Goal: Information Seeking & Learning: Learn about a topic

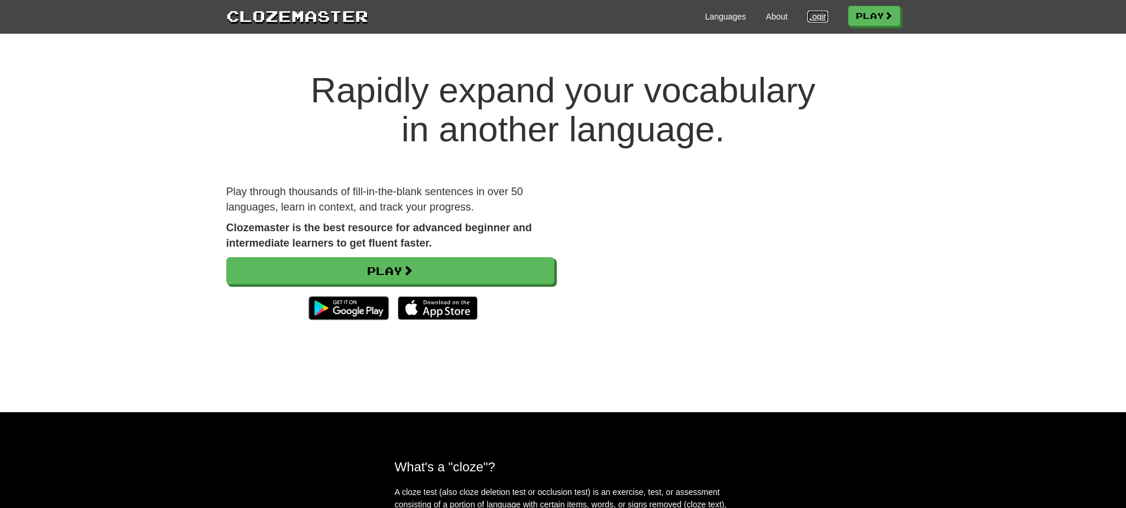
click at [807, 18] on link "Login" at bounding box center [817, 17] width 20 height 12
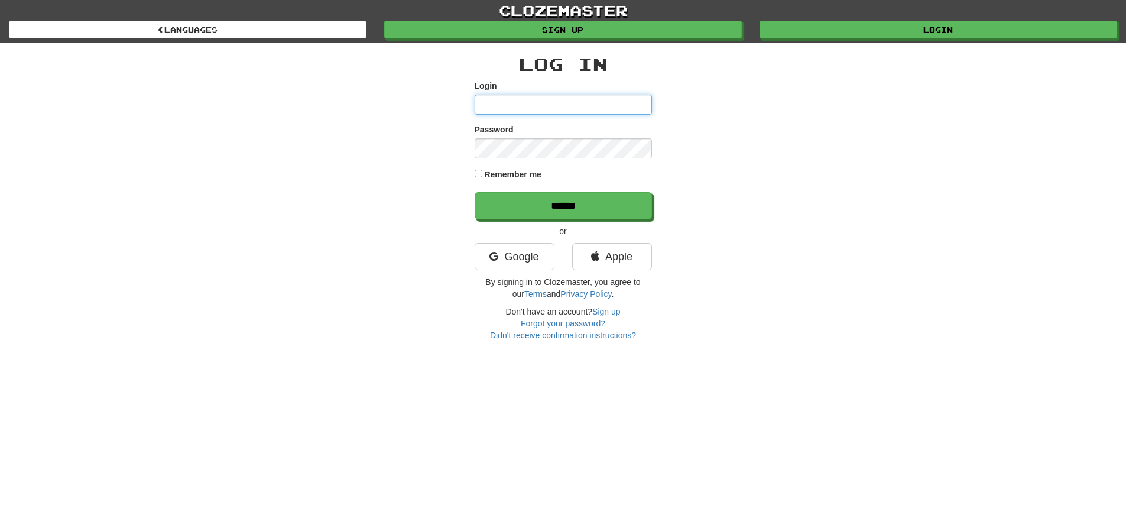
type input "**********"
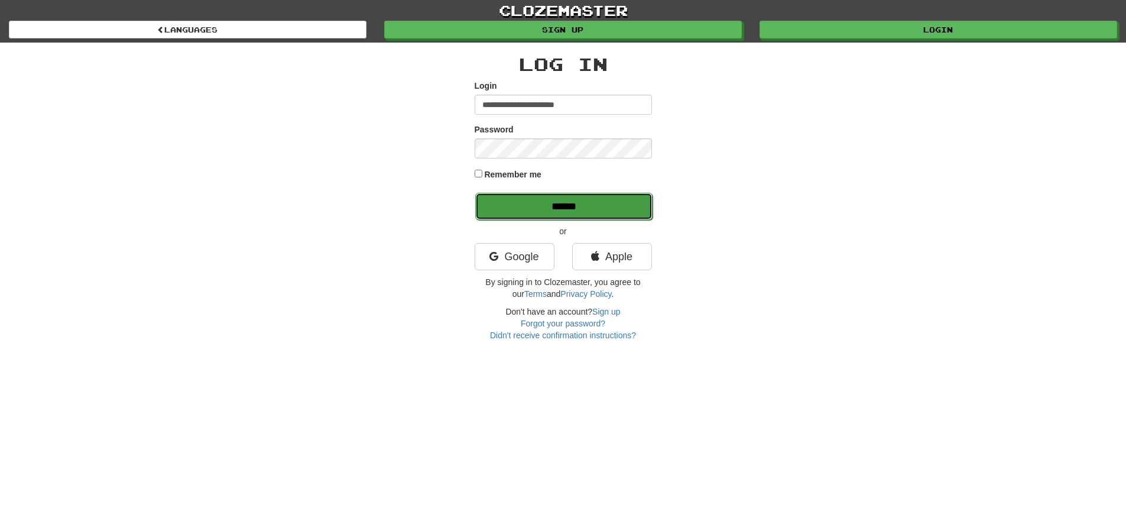
click at [590, 207] on input "******" at bounding box center [563, 206] width 177 height 27
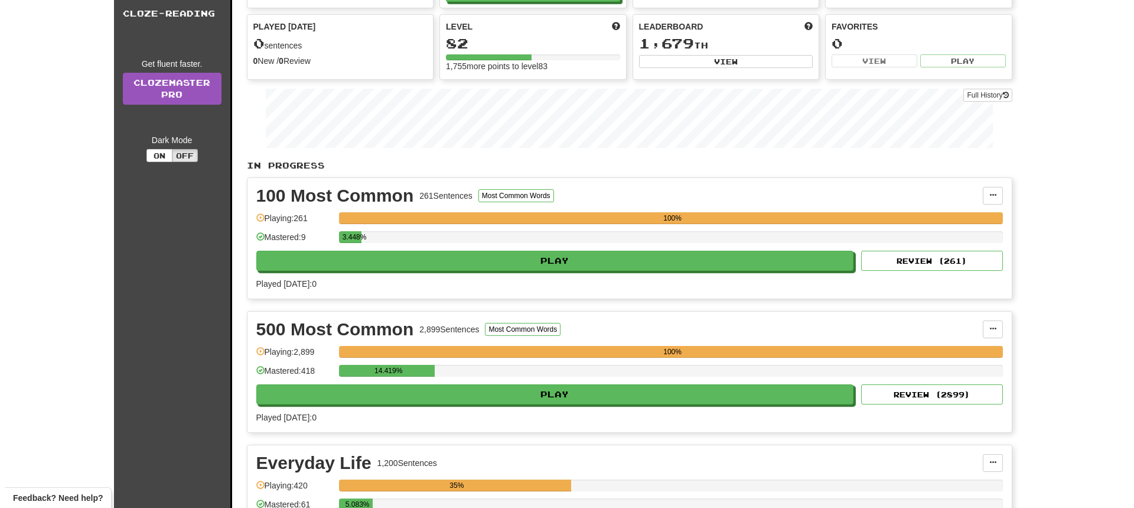
scroll to position [295, 0]
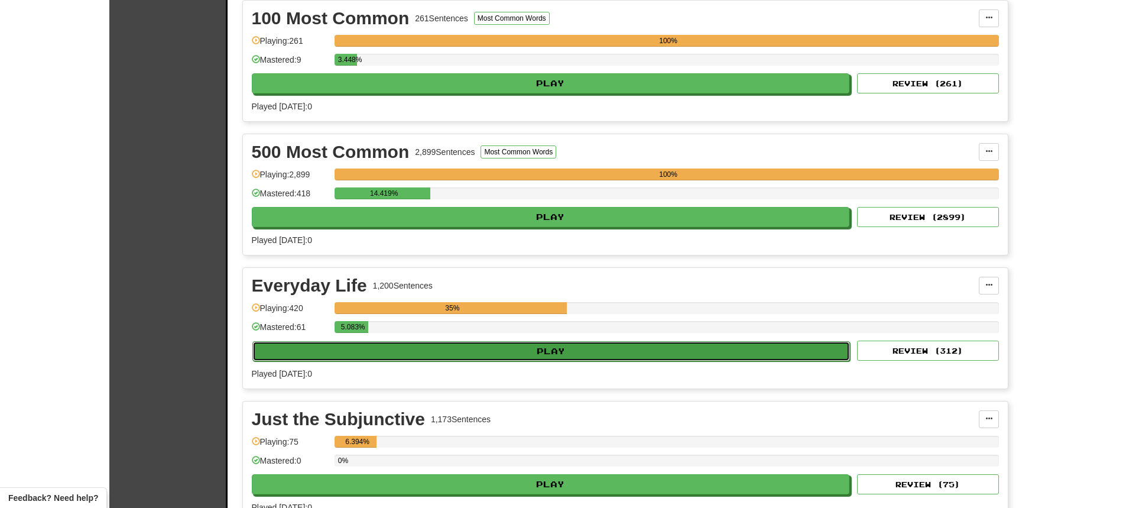
click at [476, 346] on button "Play" at bounding box center [551, 351] width 598 height 20
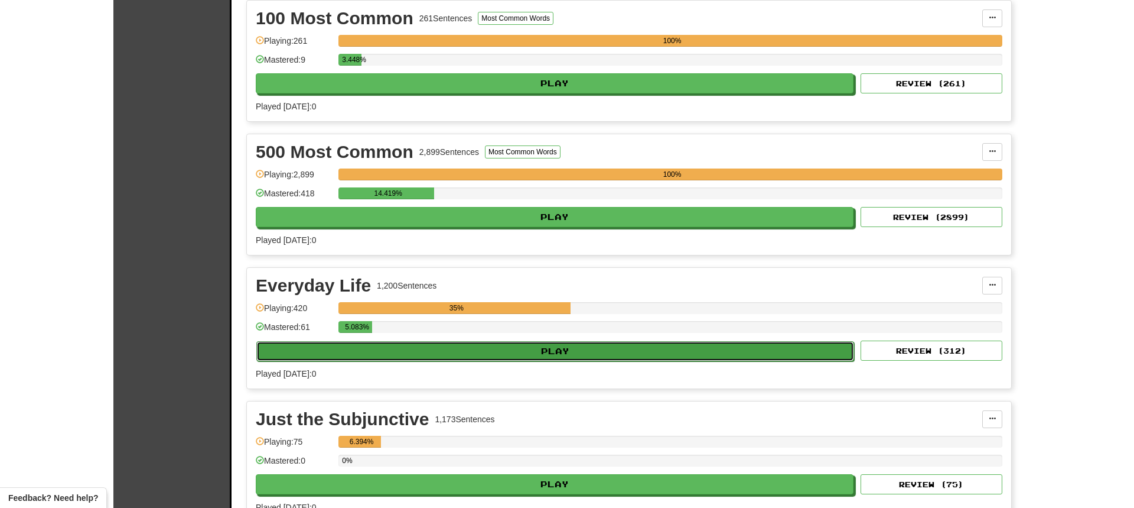
select select "**"
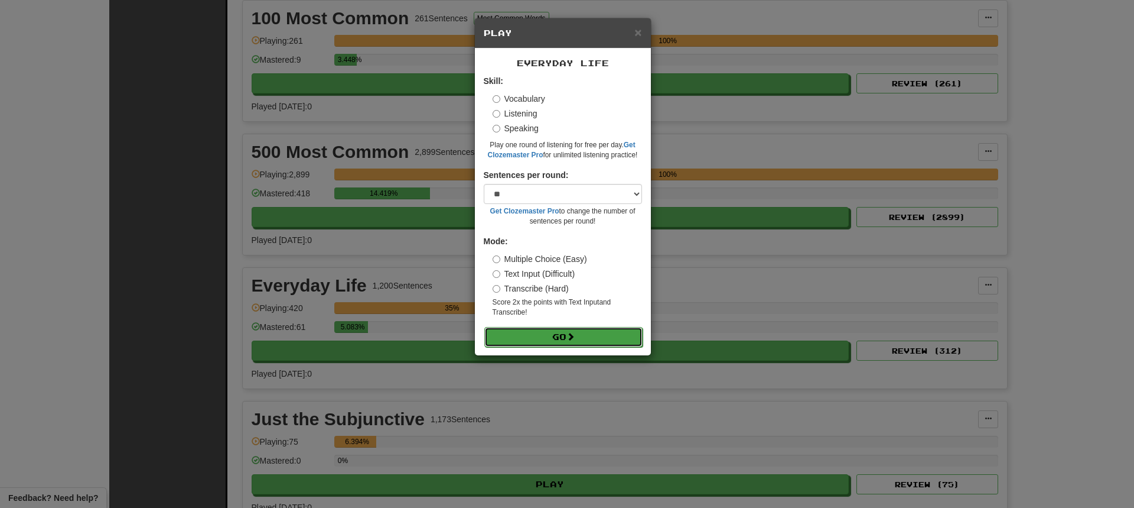
click at [552, 336] on button "Go" at bounding box center [564, 337] width 158 height 20
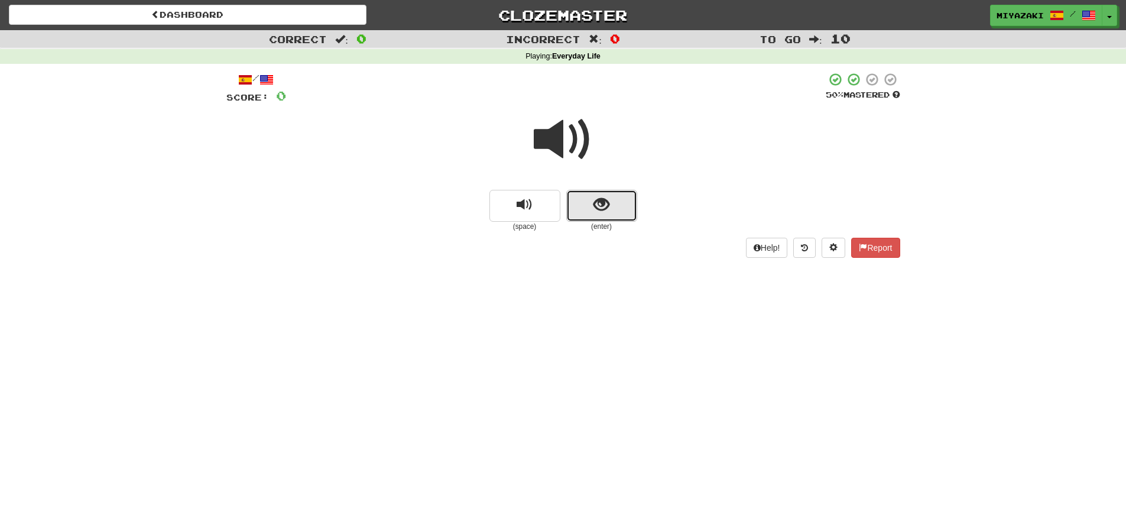
click at [580, 205] on button "show sentence" at bounding box center [601, 206] width 71 height 32
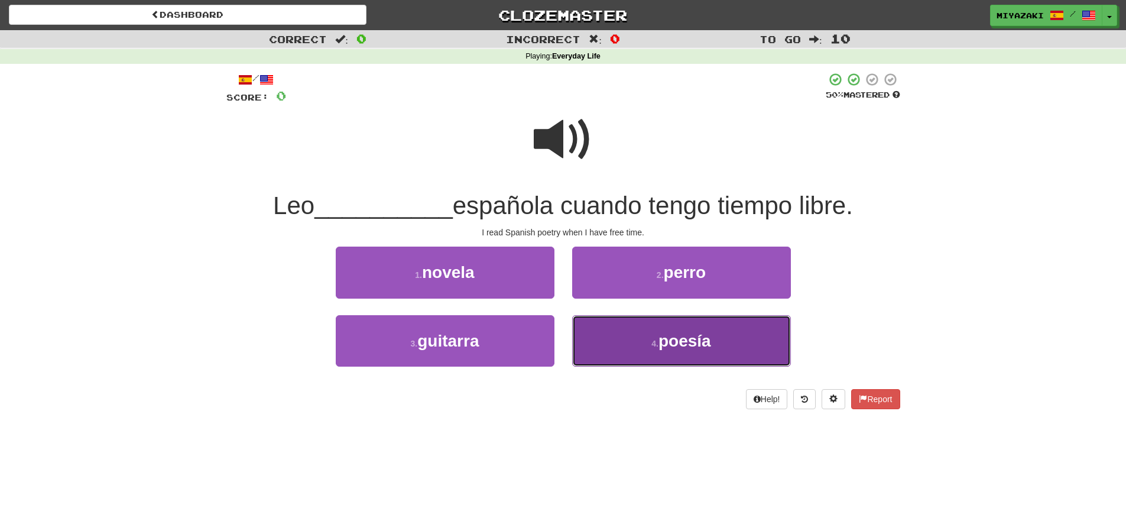
click at [609, 351] on button "4 . poesía" at bounding box center [681, 340] width 219 height 51
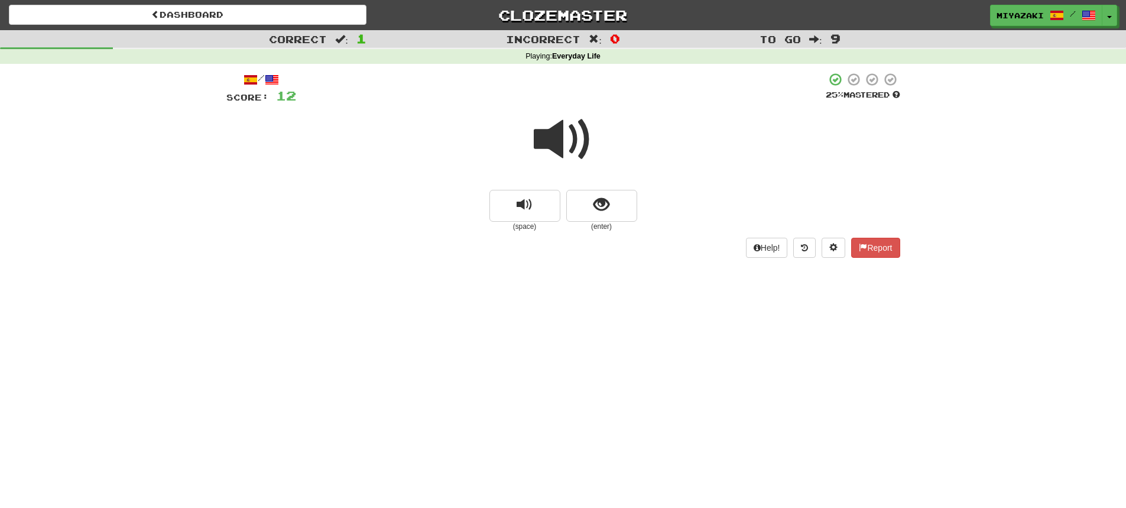
click at [554, 147] on span at bounding box center [563, 139] width 59 height 59
click at [576, 139] on span at bounding box center [563, 139] width 59 height 59
click at [590, 215] on button "show sentence" at bounding box center [601, 206] width 71 height 32
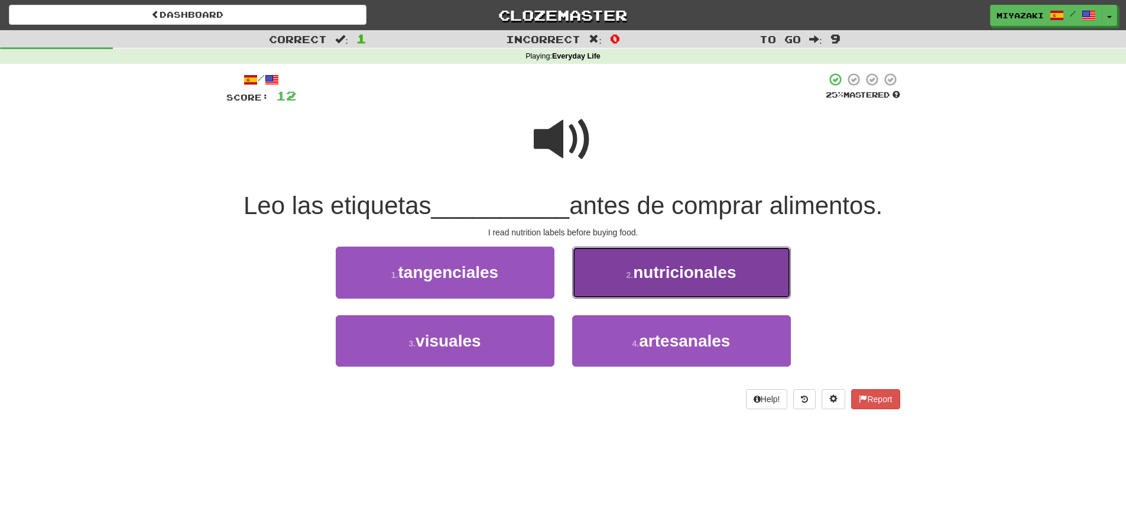
click at [610, 273] on button "2 . nutricionales" at bounding box center [681, 271] width 219 height 51
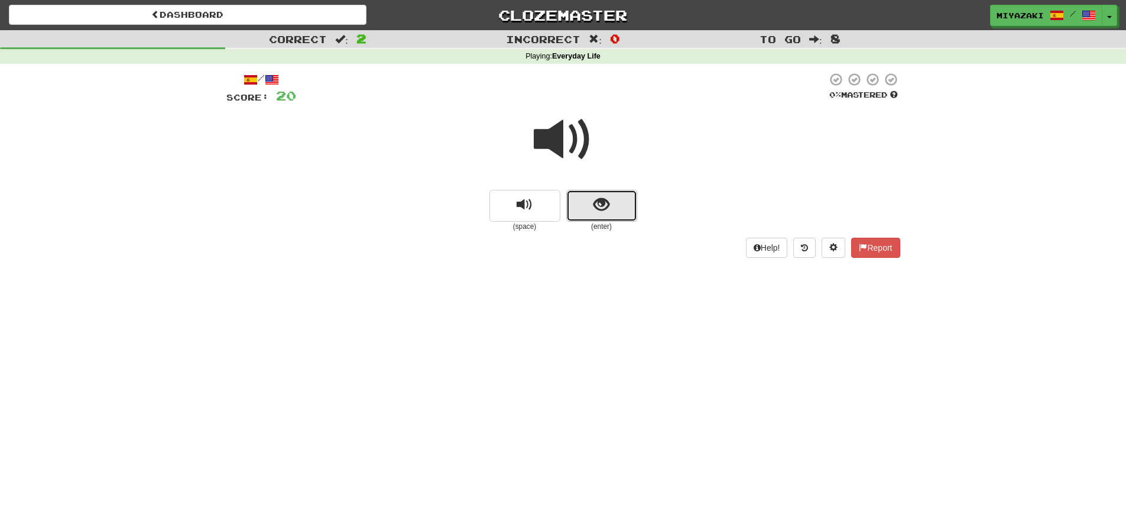
click at [589, 206] on button "show sentence" at bounding box center [601, 206] width 71 height 32
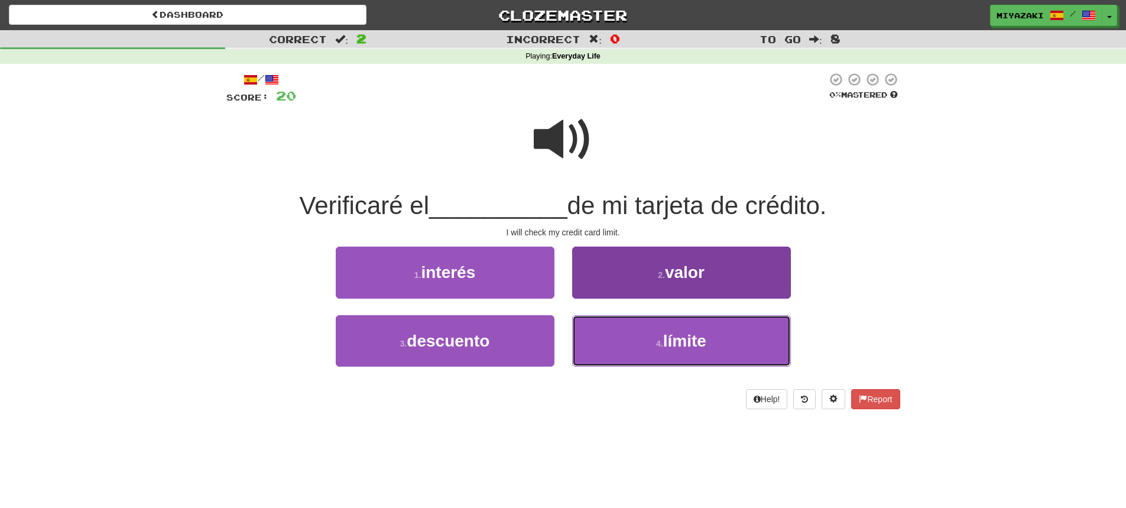
click at [625, 352] on button "4 . límite" at bounding box center [681, 340] width 219 height 51
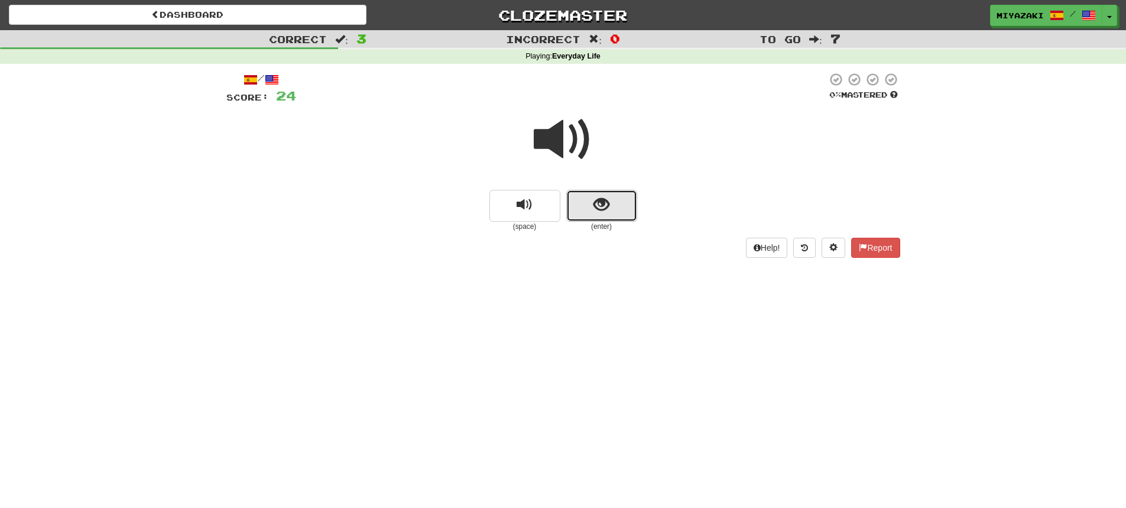
click at [575, 214] on button "show sentence" at bounding box center [601, 206] width 71 height 32
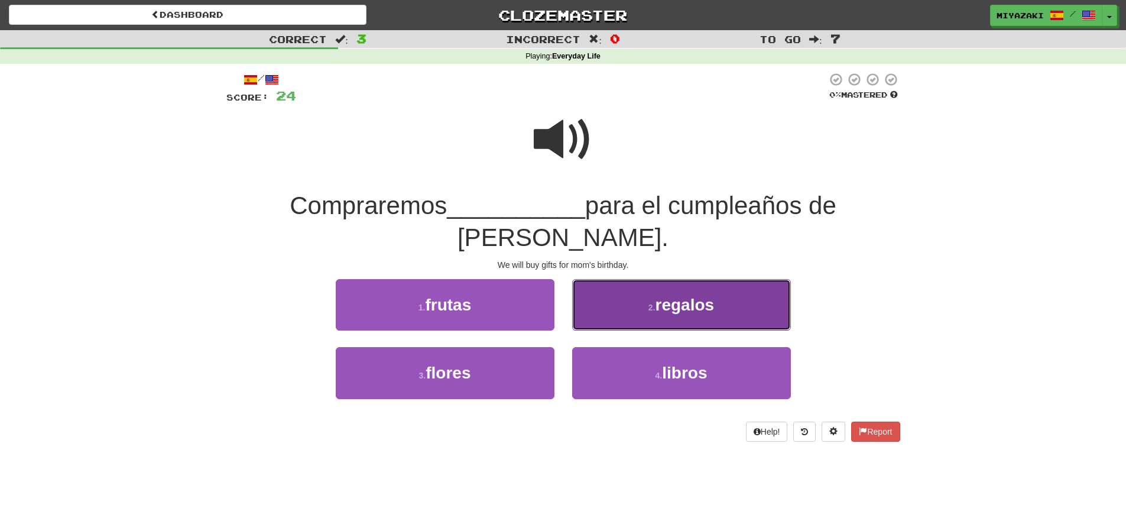
click at [619, 279] on button "2 . regalos" at bounding box center [681, 304] width 219 height 51
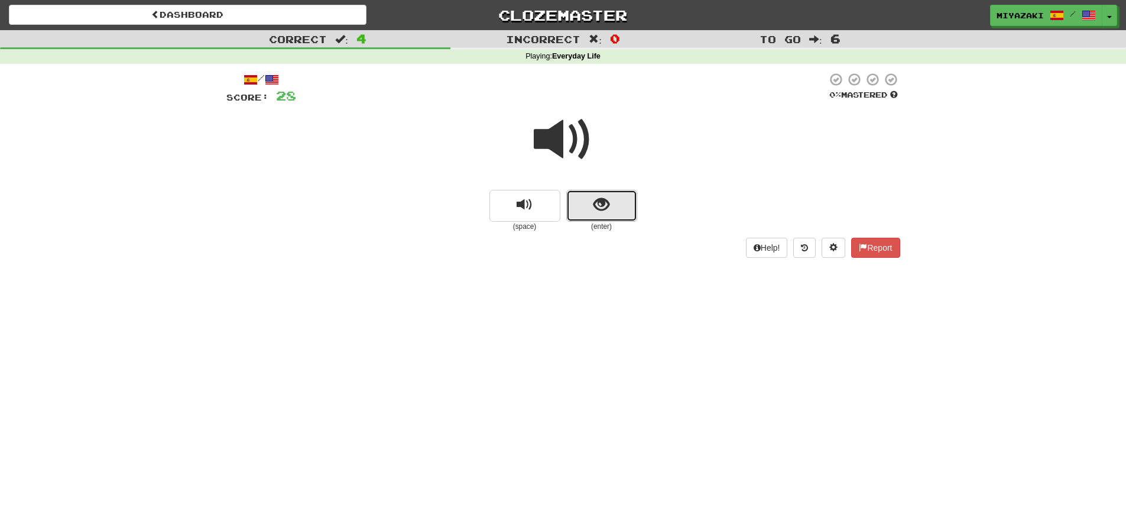
click at [608, 213] on span "show sentence" at bounding box center [601, 205] width 16 height 16
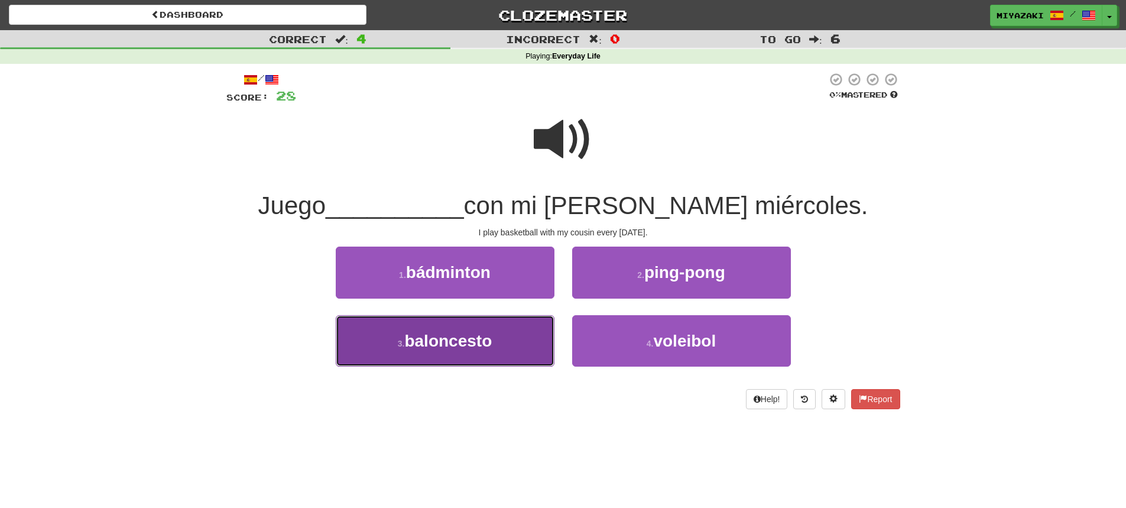
click at [421, 348] on span "baloncesto" at bounding box center [447, 340] width 87 height 18
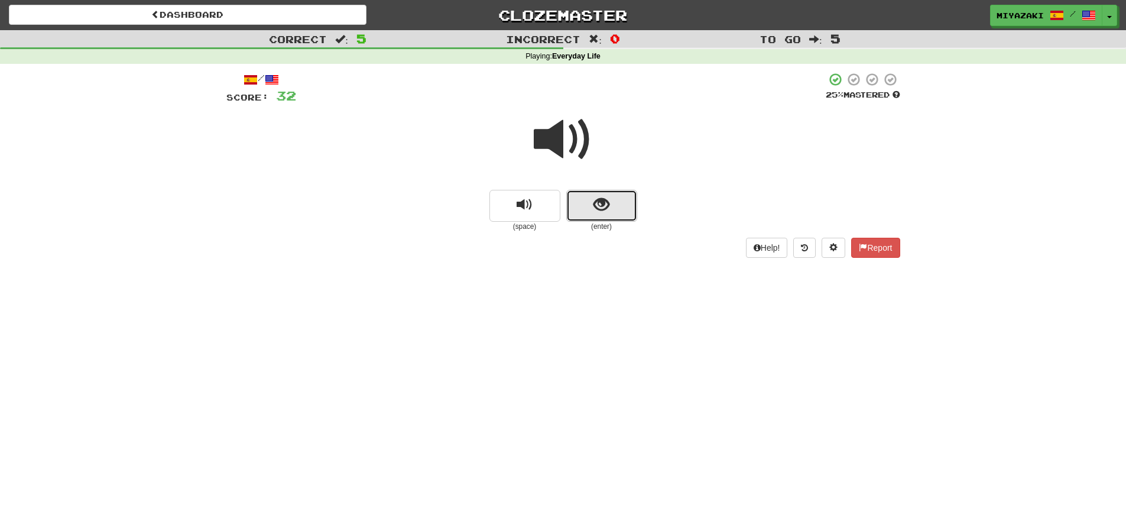
click at [591, 206] on button "show sentence" at bounding box center [601, 206] width 71 height 32
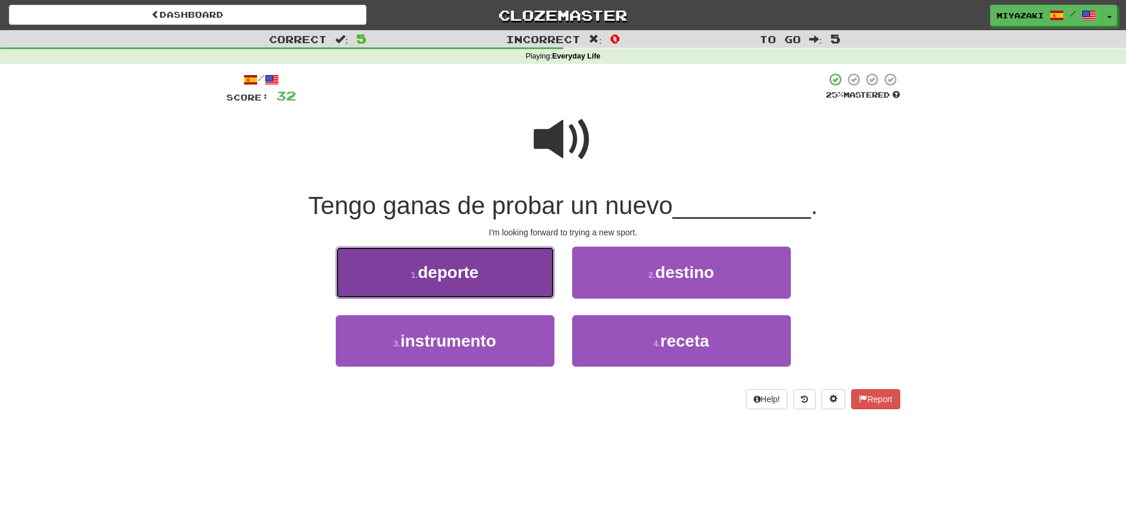
click at [508, 277] on button "1 . deporte" at bounding box center [445, 271] width 219 height 51
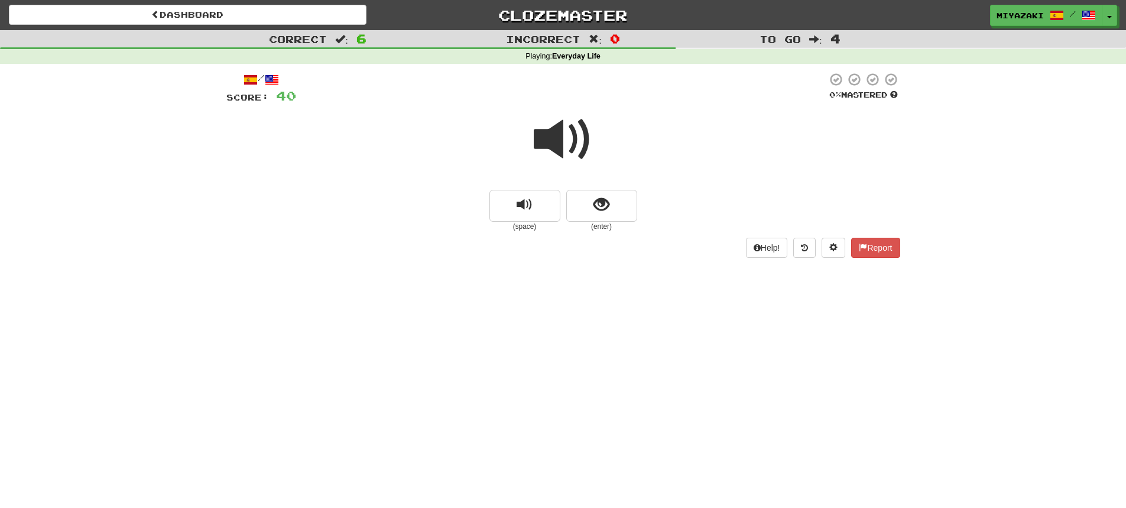
click at [563, 124] on span at bounding box center [563, 139] width 59 height 59
click at [568, 143] on span at bounding box center [563, 139] width 59 height 59
click at [583, 207] on button "show sentence" at bounding box center [601, 206] width 71 height 32
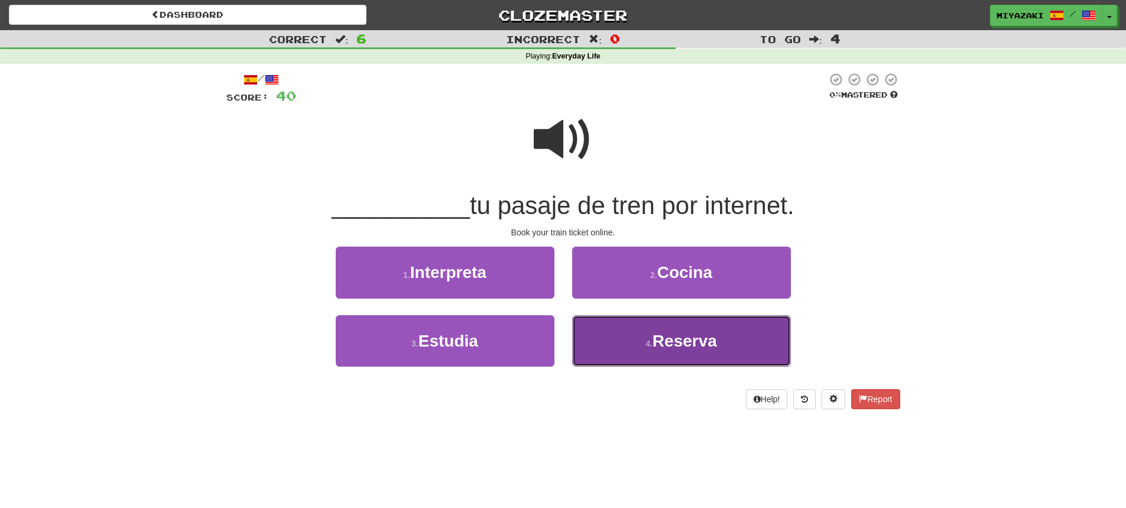
click at [615, 340] on button "4 . Reserva" at bounding box center [681, 340] width 219 height 51
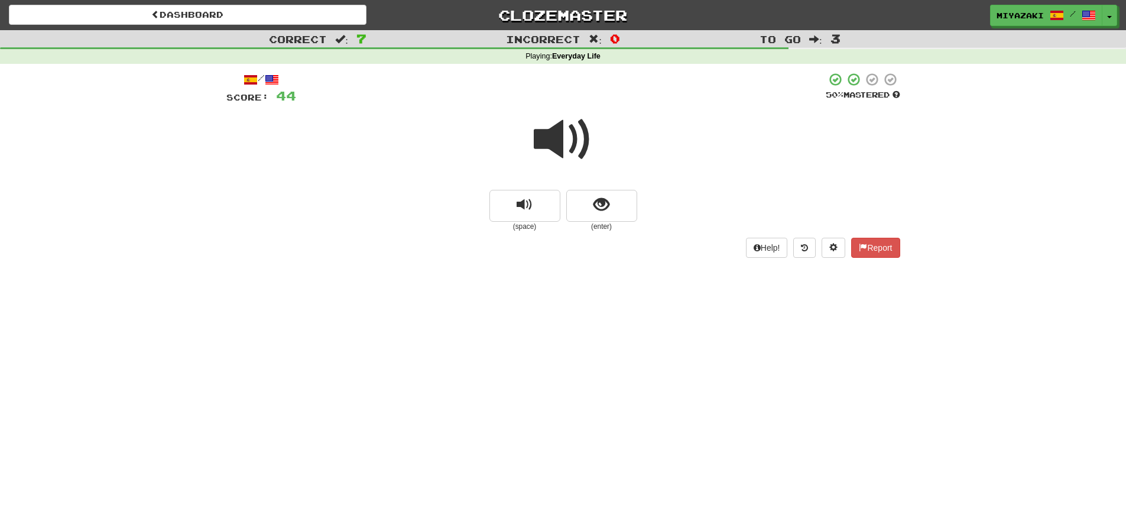
click at [563, 136] on span at bounding box center [563, 139] width 59 height 59
click at [583, 206] on button "show sentence" at bounding box center [601, 206] width 71 height 32
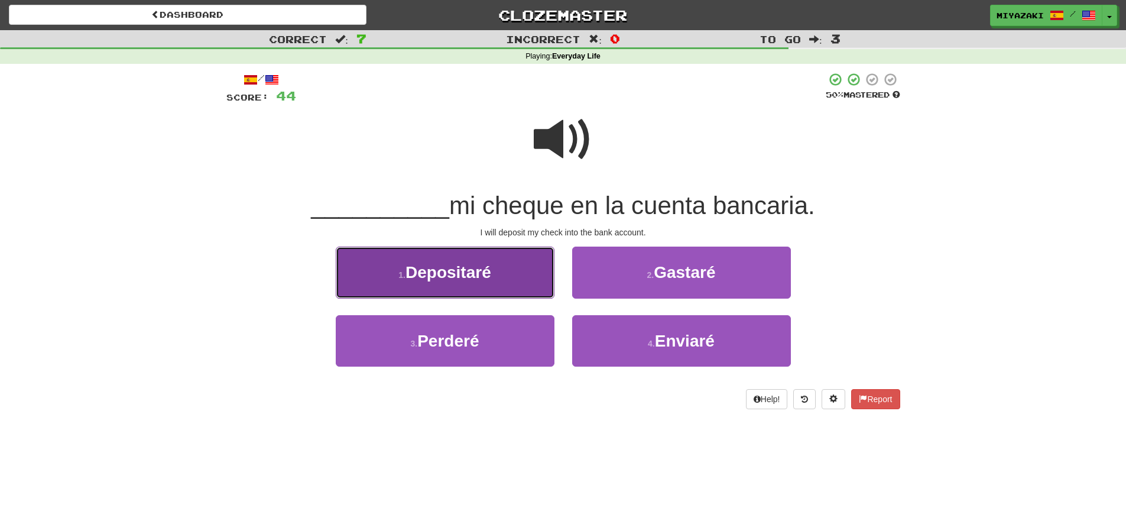
click at [414, 274] on span "Depositaré" at bounding box center [448, 272] width 86 height 18
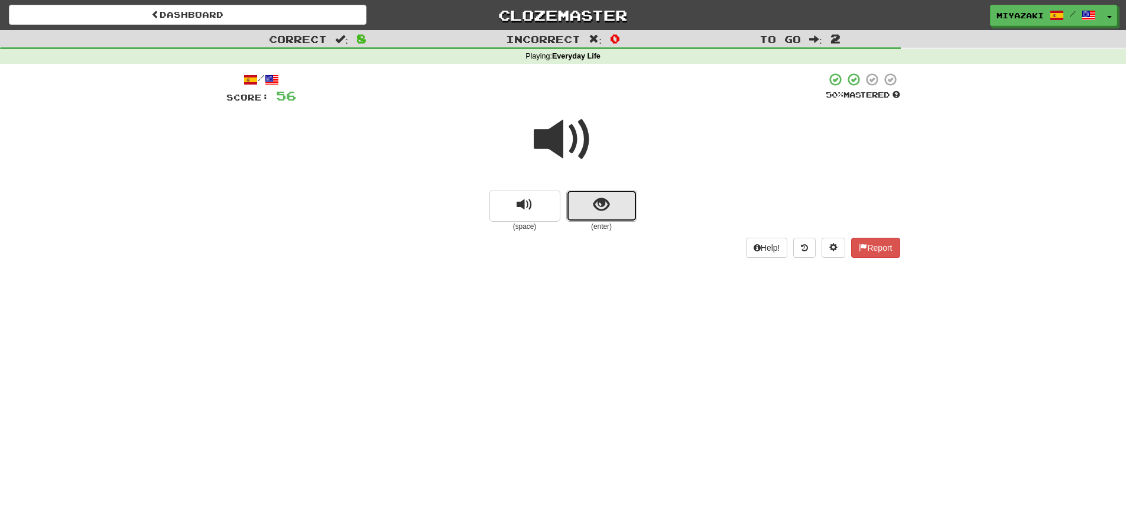
click at [573, 203] on button "show sentence" at bounding box center [601, 206] width 71 height 32
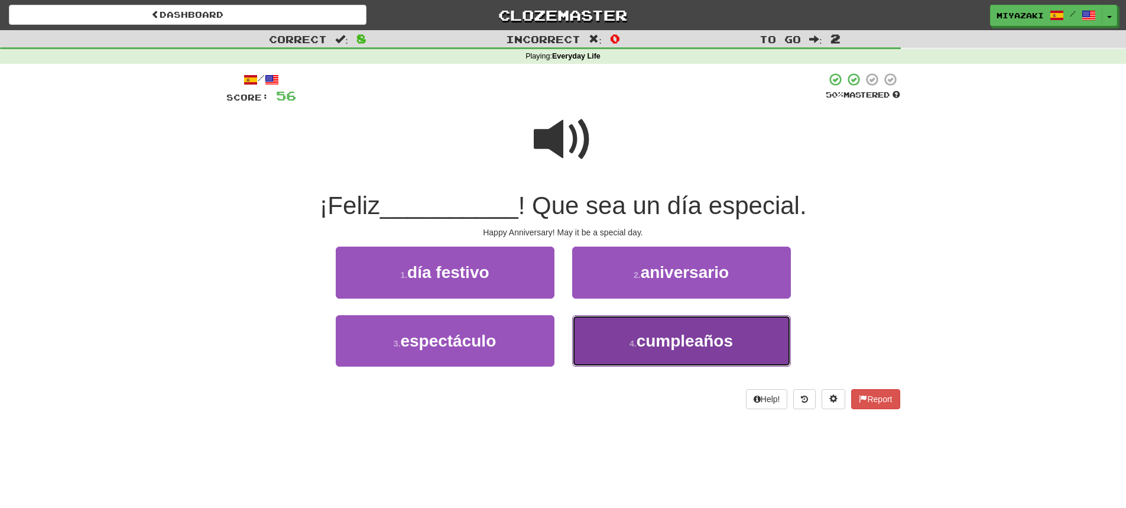
click at [626, 345] on button "4 . cumpleaños" at bounding box center [681, 340] width 219 height 51
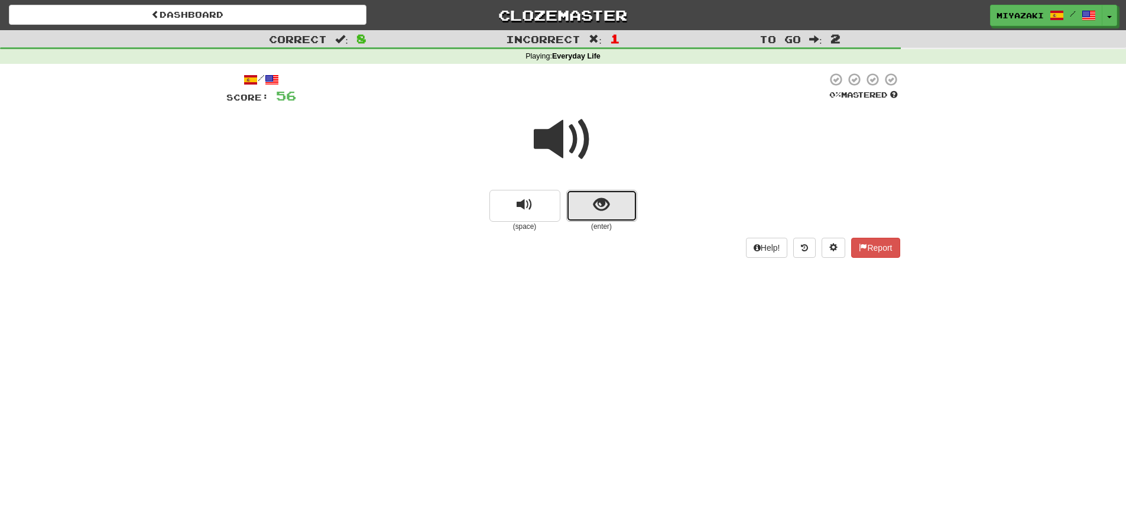
click at [591, 211] on button "show sentence" at bounding box center [601, 206] width 71 height 32
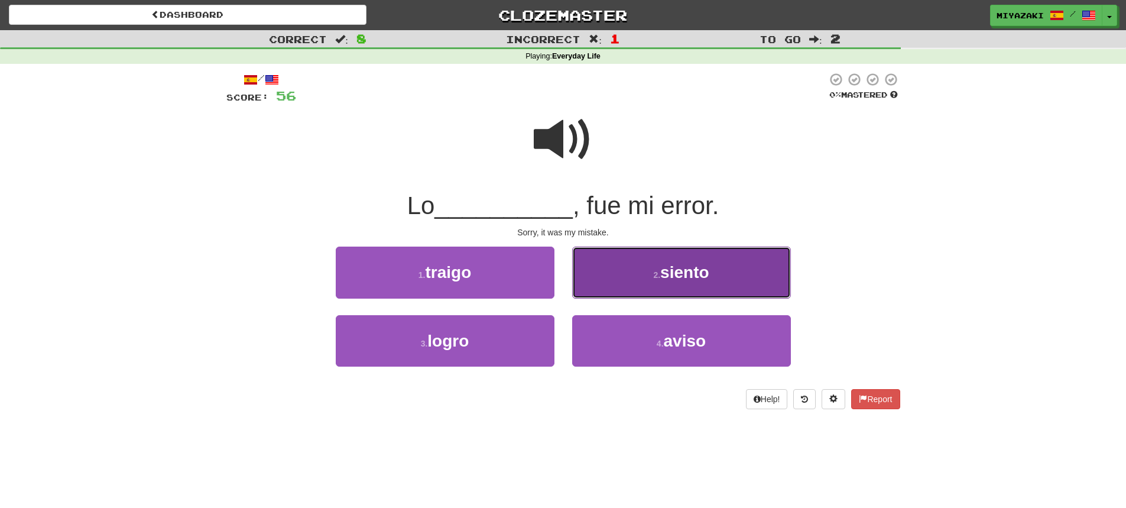
click at [664, 279] on span "siento" at bounding box center [684, 272] width 48 height 18
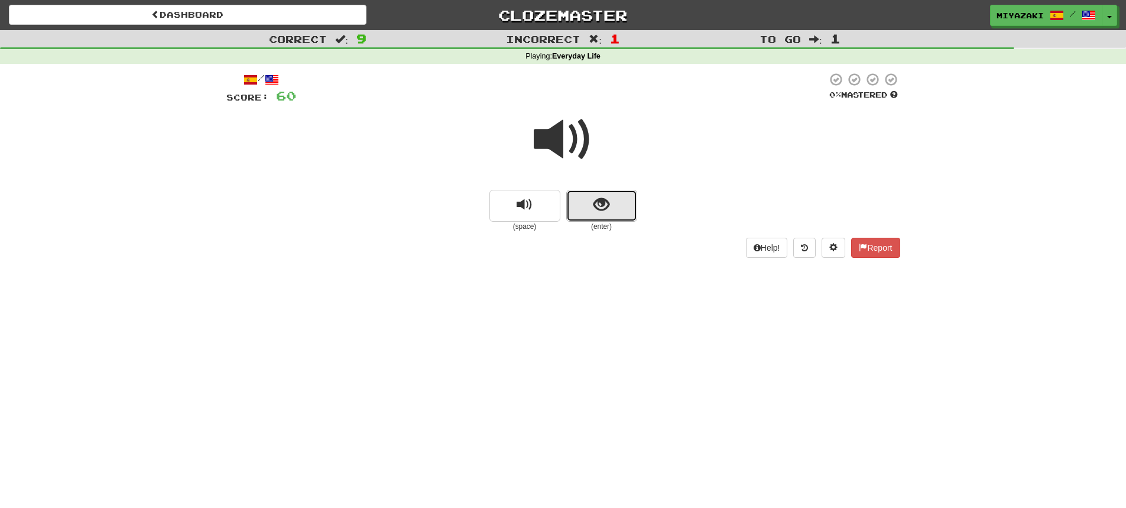
click at [589, 203] on button "show sentence" at bounding box center [601, 206] width 71 height 32
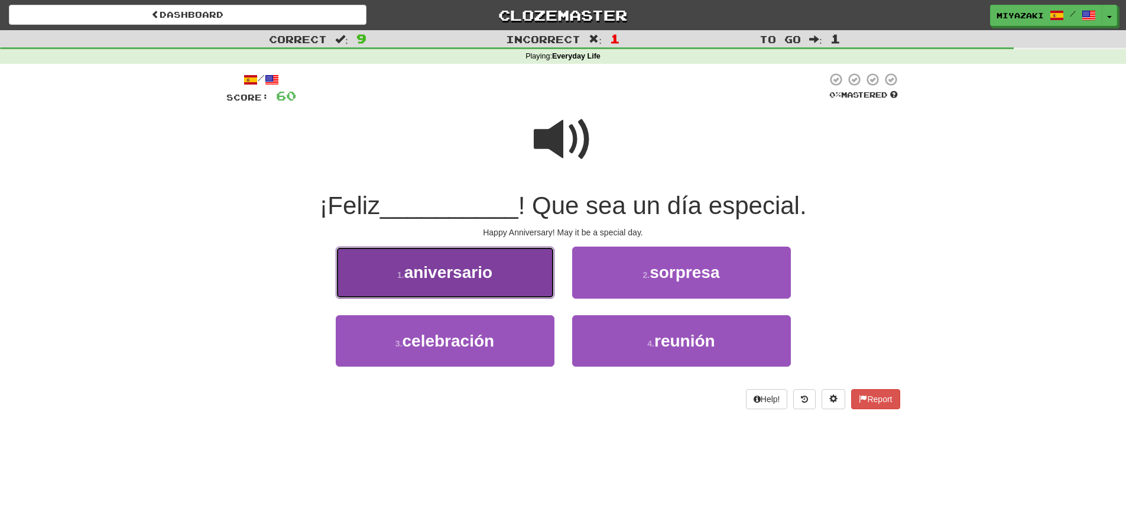
click at [456, 270] on span "aniversario" at bounding box center [448, 272] width 88 height 18
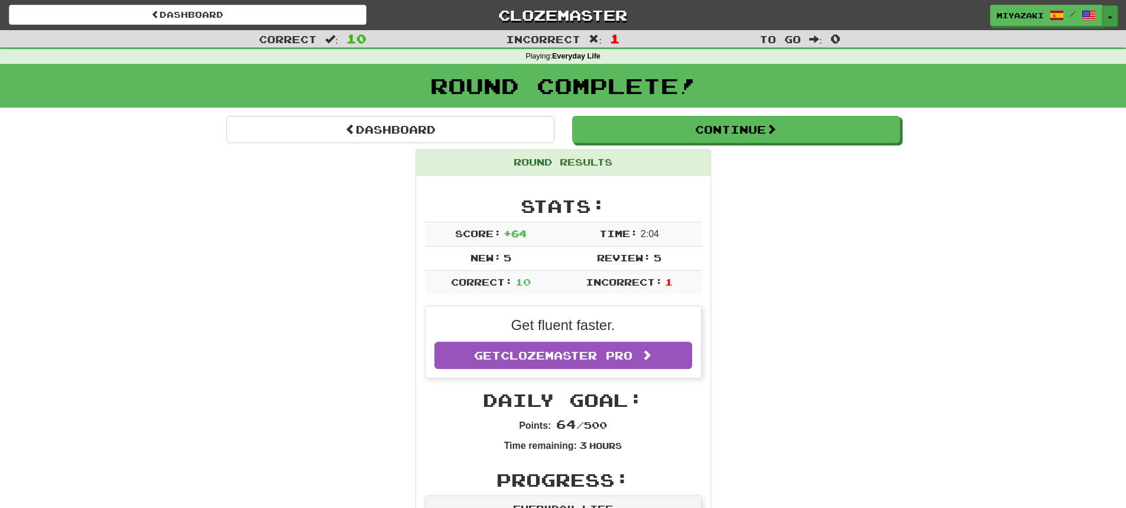
click at [1110, 22] on button "Toggle Dropdown" at bounding box center [1109, 15] width 15 height 21
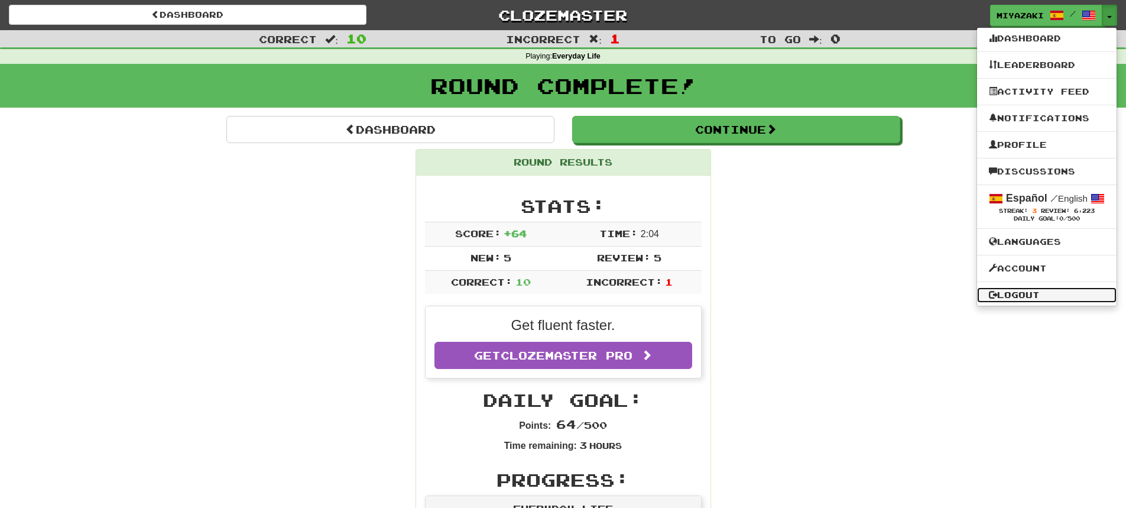
click at [1017, 288] on link "Logout" at bounding box center [1046, 294] width 139 height 15
